Goal: Check status: Check status

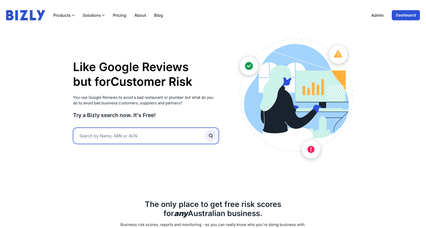
click at [134, 132] on input "text" at bounding box center [146, 135] width 146 height 16
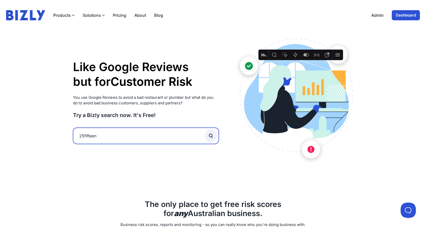
type input "25fifteen"
click at [205, 130] on button "submit" at bounding box center [211, 136] width 12 height 12
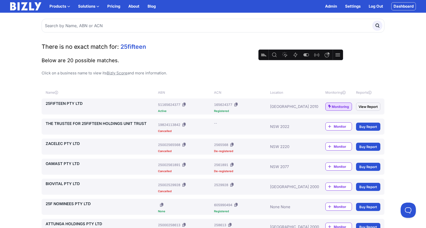
click at [59, 102] on link "25FIFTEEN PTY LTD" at bounding box center [101, 103] width 110 height 6
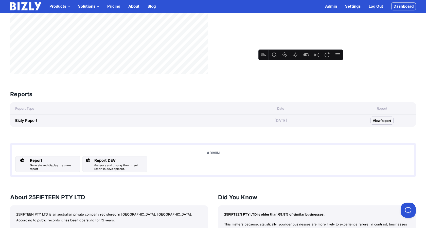
scroll to position [353, 0]
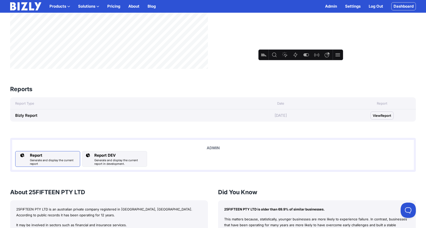
click at [39, 161] on div "Generate and display the current report" at bounding box center [54, 161] width 48 height 7
click at [104, 160] on div "Generate and display the current report in development." at bounding box center [119, 161] width 50 height 7
click at [392, 52] on div "Alerts View all Alert Alert title Date [DATE] 25FIFTEEN PTY LTD Monitoring star…" at bounding box center [317, 9] width 198 height 119
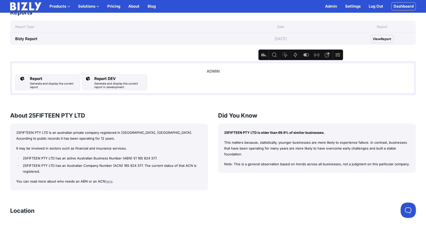
scroll to position [431, 0]
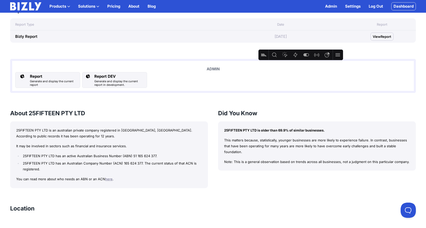
click at [182, 173] on div "25FIFTEEN PTY LTD is an australian private company registered in [GEOGRAPHIC_DA…" at bounding box center [109, 154] width 198 height 67
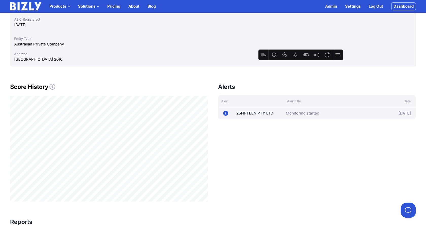
scroll to position [211, 0]
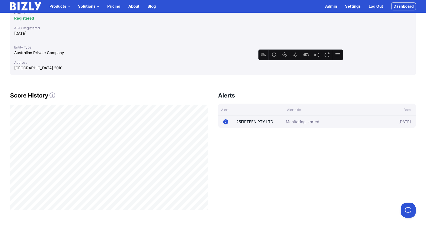
click at [402, 10] on link "Dashboard" at bounding box center [403, 6] width 25 height 8
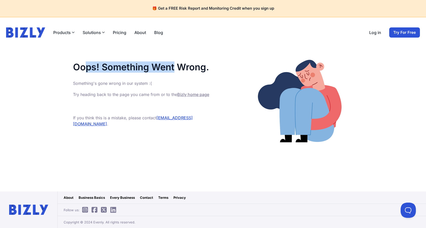
drag, startPoint x: 83, startPoint y: 64, endPoint x: 174, endPoint y: 67, distance: 91.0
click at [174, 67] on h1 "Oops! Something Went Wrong." at bounding box center [143, 67] width 140 height 10
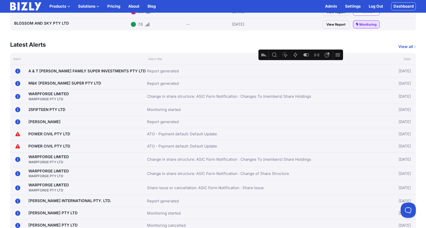
scroll to position [210, 0]
